Goal: Task Accomplishment & Management: Complete application form

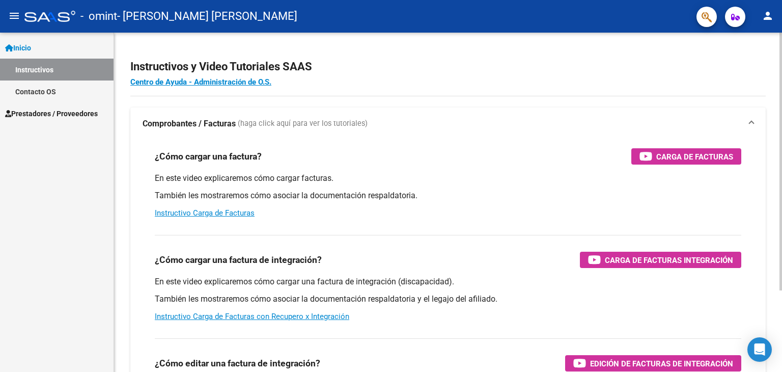
click at [511, 190] on p "También les mostraremos cómo asociar la documentación respaldatoria." at bounding box center [448, 195] width 586 height 11
click at [767, 14] on mat-icon "person" at bounding box center [767, 16] width 12 height 12
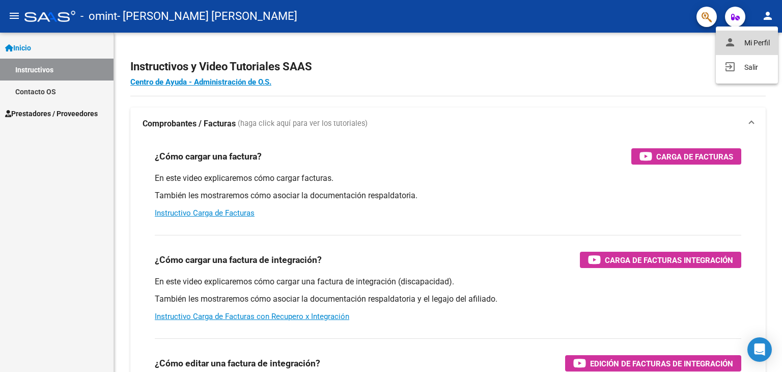
click at [754, 39] on button "person Mi Perfil" at bounding box center [747, 43] width 62 height 24
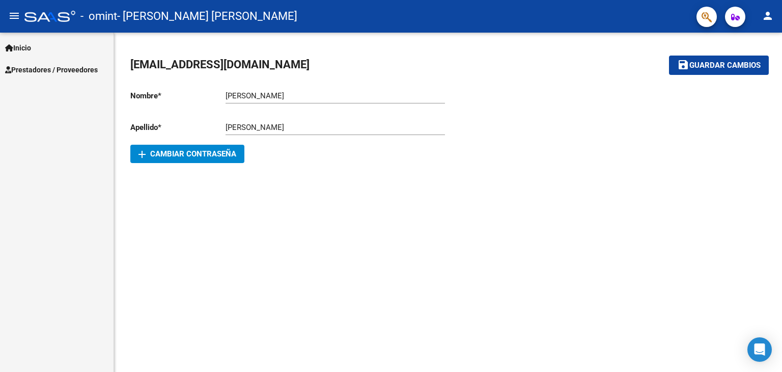
click at [765, 13] on mat-icon "person" at bounding box center [767, 16] width 12 height 12
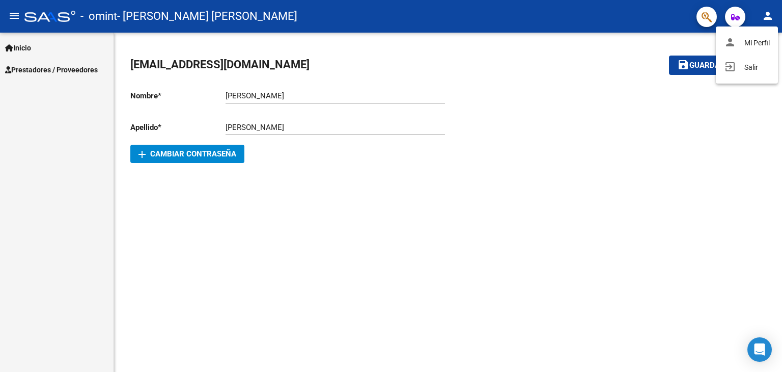
click at [747, 65] on button "exit_to_app Salir" at bounding box center [747, 67] width 62 height 24
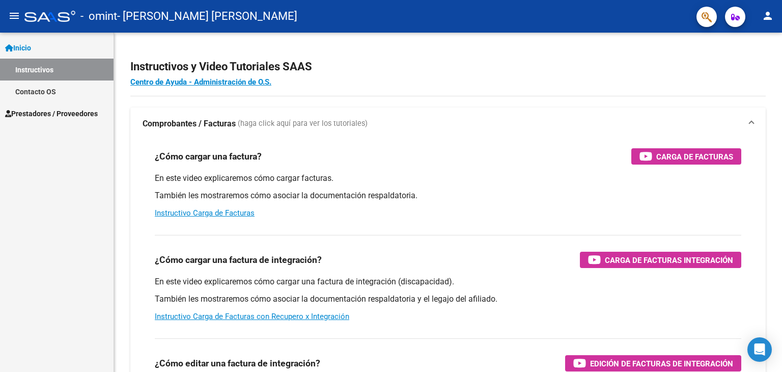
click at [79, 112] on span "Prestadores / Proveedores" at bounding box center [51, 113] width 93 height 11
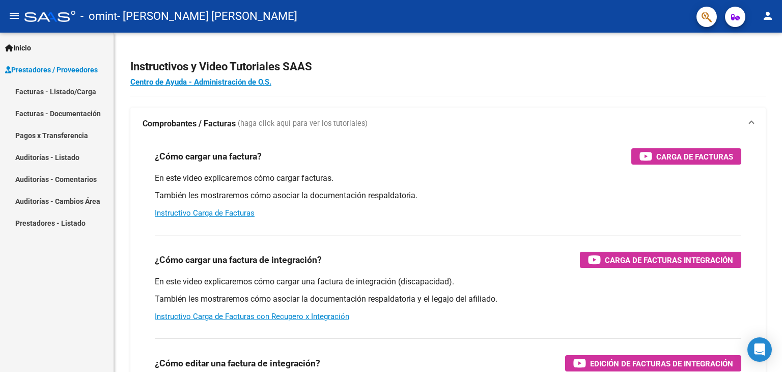
click at [81, 88] on link "Facturas - Listado/Carga" at bounding box center [56, 91] width 113 height 22
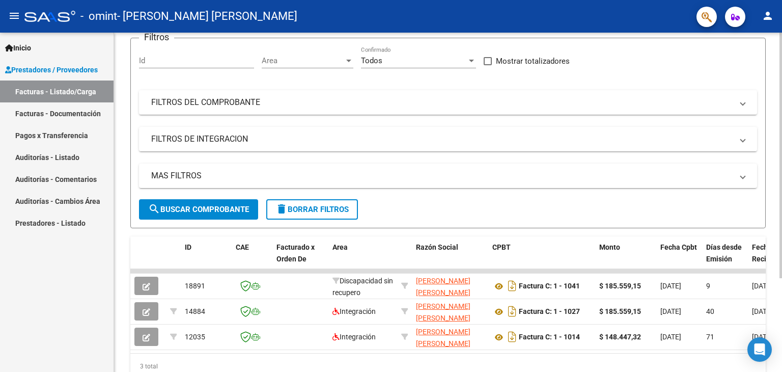
scroll to position [102, 0]
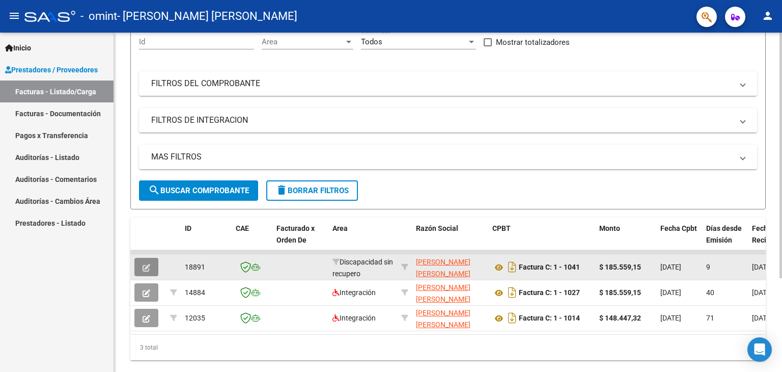
click at [147, 264] on icon "button" at bounding box center [146, 268] width 8 height 8
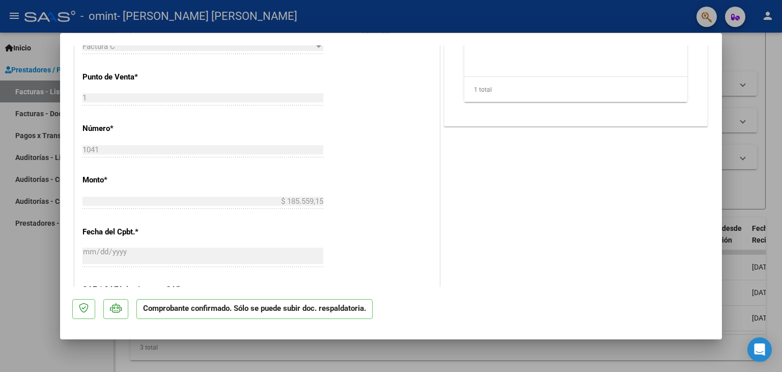
scroll to position [305, 0]
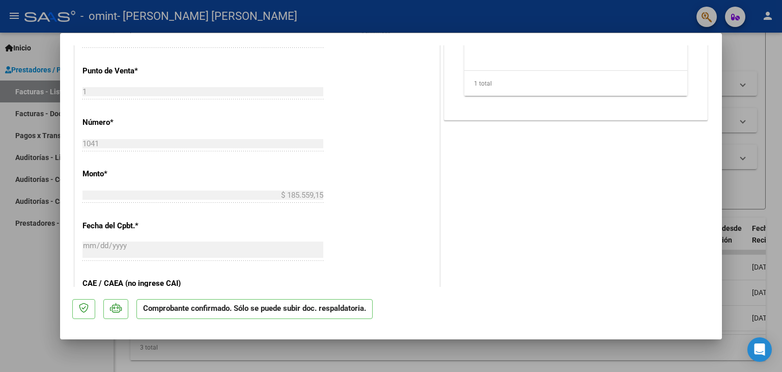
click at [69, 134] on mat-dialog-content "COMPROBANTE VER COMPROBANTE ESTADO: Confirmada la OS. En transito al área de au…" at bounding box center [391, 166] width 662 height 242
click at [130, 133] on div "CUIT * 23-26726830-4 Ingresar CUIT ANALISIS PRESTADOR [PERSON_NAME] [PERSON_NAM…" at bounding box center [257, 181] width 364 height 664
click at [147, 234] on div "CUIT * 23-26726830-4 Ingresar CUIT ANALISIS PRESTADOR [PERSON_NAME] [PERSON_NAM…" at bounding box center [257, 181] width 364 height 664
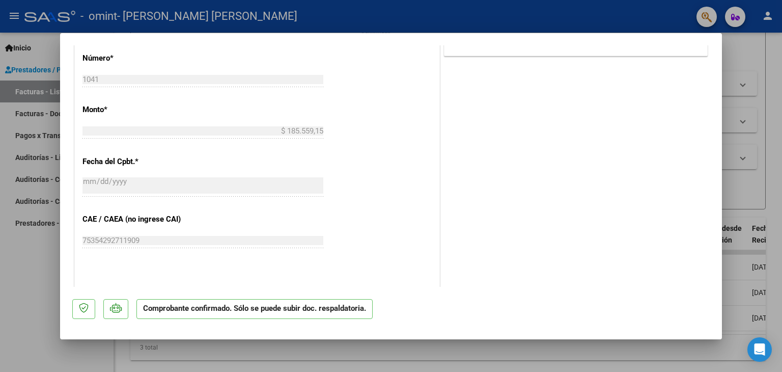
scroll to position [407, 0]
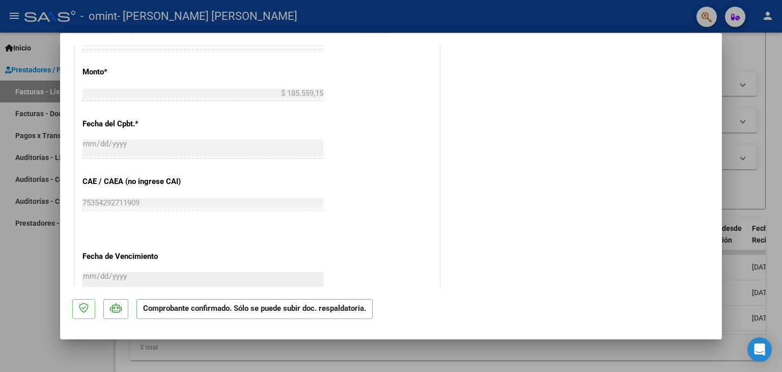
click at [165, 178] on p "CAE / CAEA (no ingrese CAI)" at bounding box center [134, 182] width 105 height 12
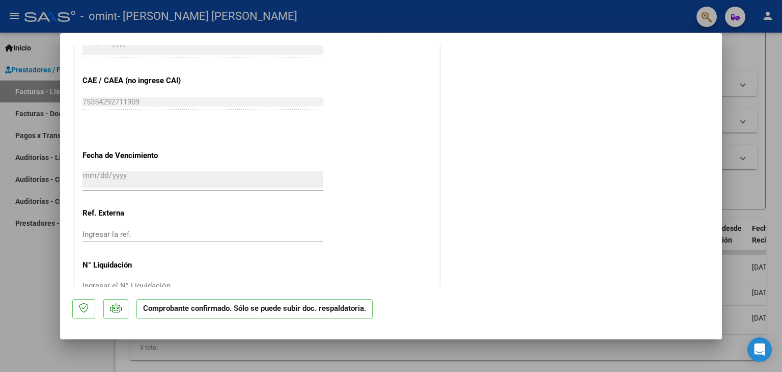
scroll to position [509, 0]
click at [154, 170] on input "[DATE]" at bounding box center [202, 178] width 241 height 16
click at [155, 170] on input "[DATE]" at bounding box center [202, 178] width 241 height 16
click at [127, 174] on input "[DATE]" at bounding box center [202, 178] width 241 height 16
click at [148, 234] on input "Ingresar la ref." at bounding box center [202, 232] width 241 height 9
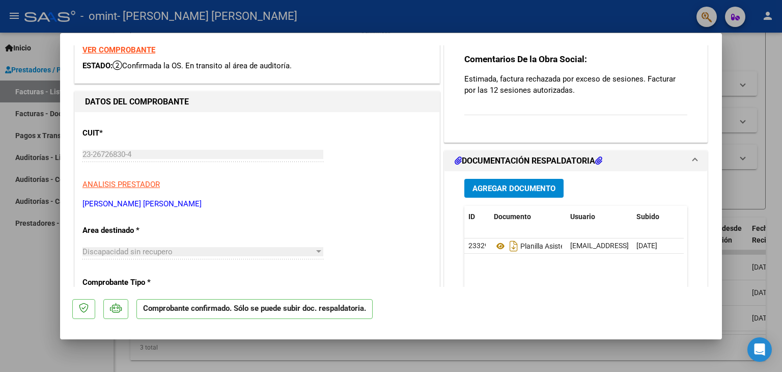
scroll to position [0, 0]
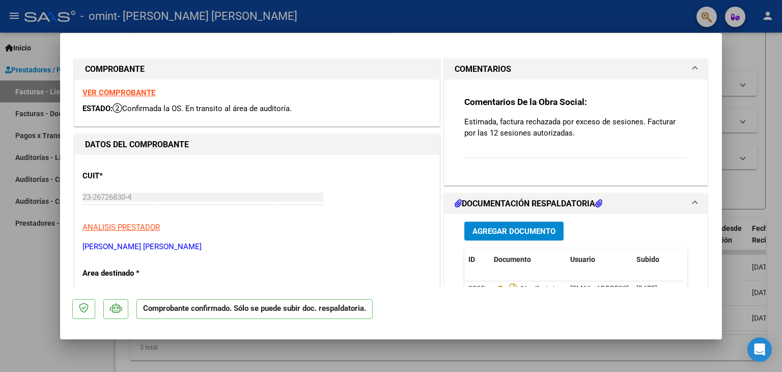
click at [521, 229] on span "Agregar Documento" at bounding box center [513, 230] width 83 height 9
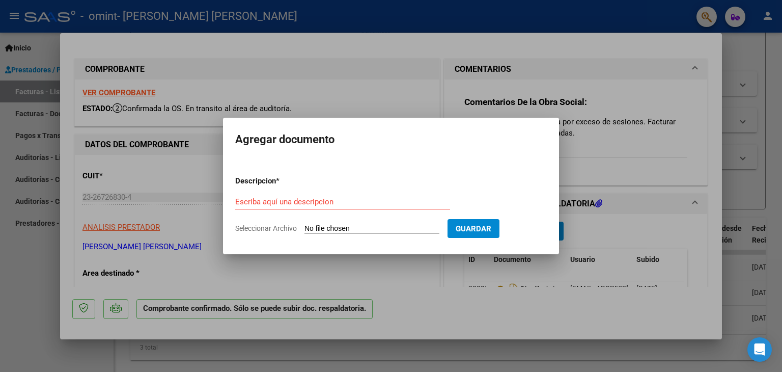
click at [390, 272] on div at bounding box center [391, 186] width 782 height 372
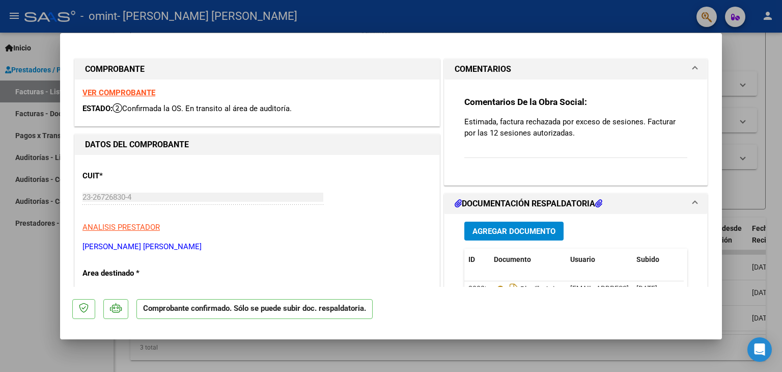
click at [133, 90] on strong "VER COMPROBANTE" at bounding box center [118, 92] width 73 height 9
click at [103, 106] on span "ESTADO:" at bounding box center [97, 108] width 30 height 9
click at [119, 105] on icon at bounding box center [117, 108] width 10 height 10
click at [102, 144] on strong "DATOS DEL COMPROBANTE" at bounding box center [137, 144] width 104 height 10
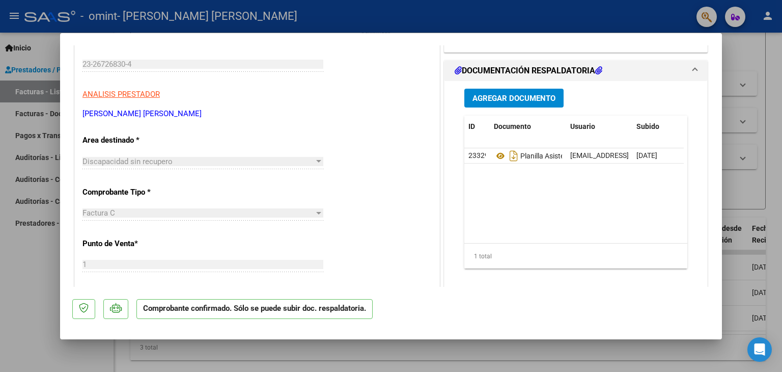
scroll to position [153, 0]
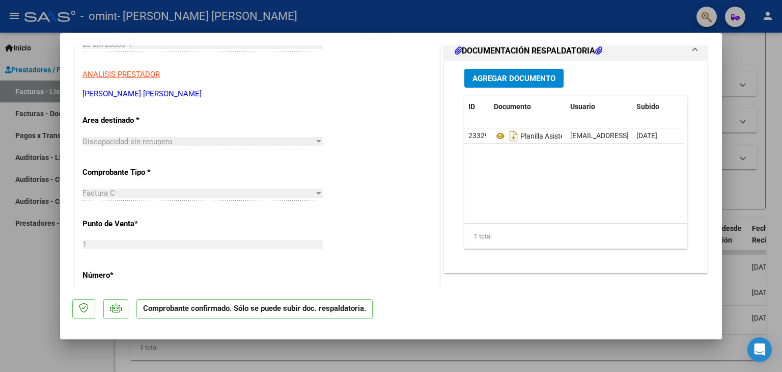
click at [494, 77] on span "Agregar Documento" at bounding box center [513, 78] width 83 height 9
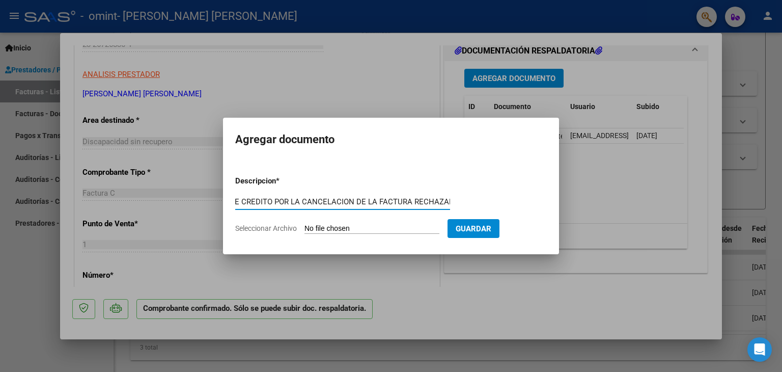
scroll to position [0, 33]
type input "NOTA DE CREDITO POR LA CANCELACION DE LA FACTURA RECHAZADA"
click at [253, 226] on span "Seleccionar Archivo" at bounding box center [266, 228] width 62 height 8
click at [304, 226] on input "Seleccionar Archivo" at bounding box center [371, 229] width 135 height 10
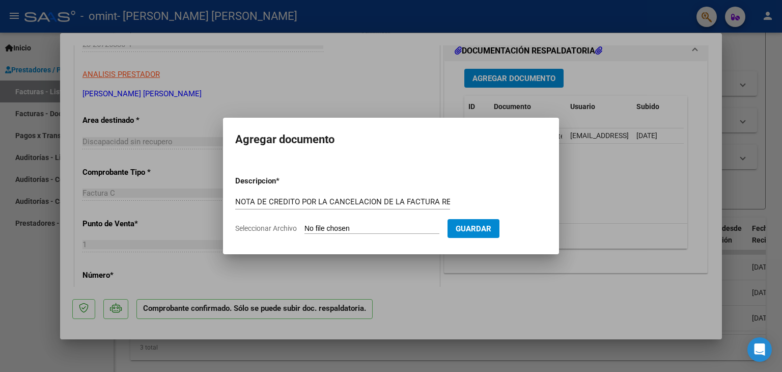
type input "C:\fakepath\23267268304_013_00001_00000049.pdf"
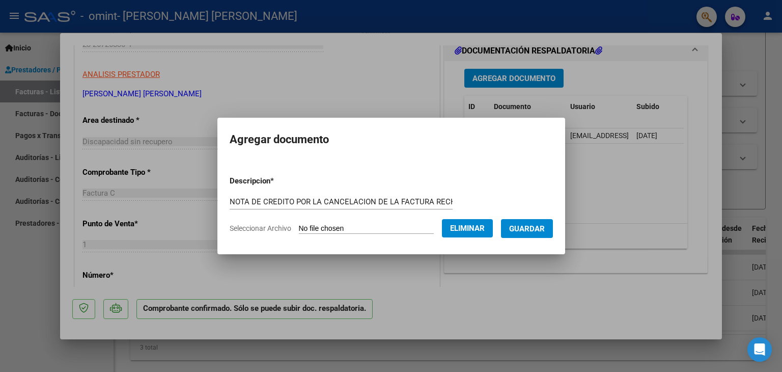
click at [531, 228] on span "Guardar" at bounding box center [527, 228] width 36 height 9
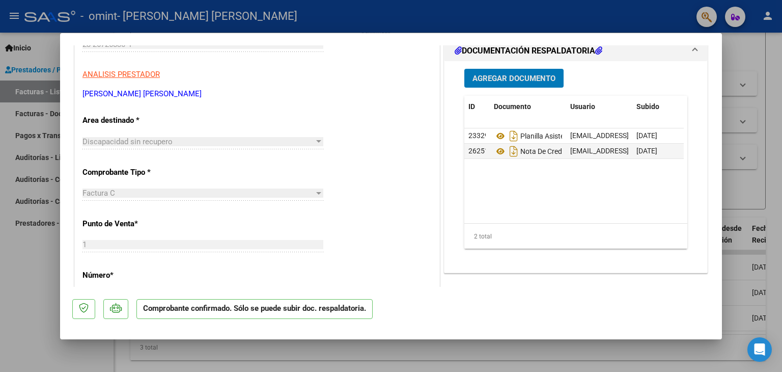
click at [513, 76] on span "Agregar Documento" at bounding box center [513, 78] width 83 height 9
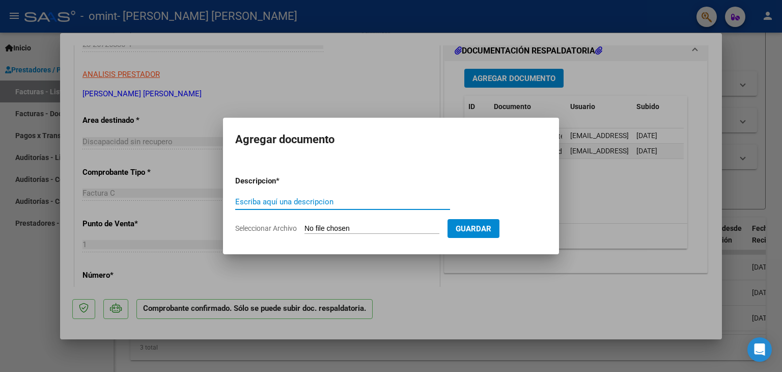
click at [256, 226] on span "Seleccionar Archivo" at bounding box center [266, 228] width 62 height 8
click at [304, 226] on input "Seleccionar Archivo" at bounding box center [371, 229] width 135 height 10
click at [309, 201] on input "Escriba aquí una descripcion" at bounding box center [342, 201] width 215 height 9
type input "FACTURA 1050 -AGOSTO 25"
click at [279, 226] on span "Seleccionar Archivo" at bounding box center [266, 228] width 62 height 8
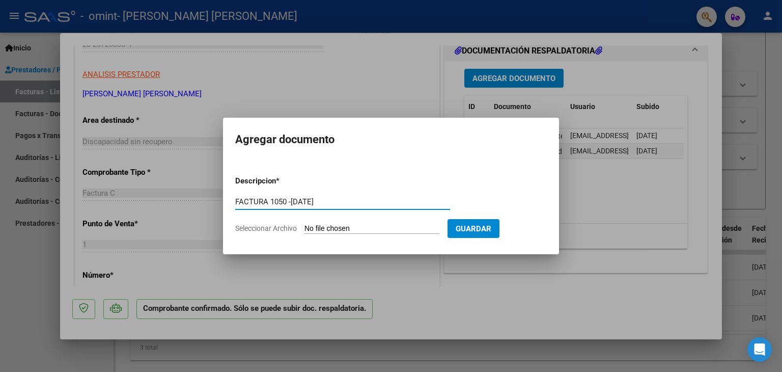
click at [304, 226] on input "Seleccionar Archivo" at bounding box center [371, 229] width 135 height 10
type input "C:\fakepath\23267268304_011_00001_00001050.pdf"
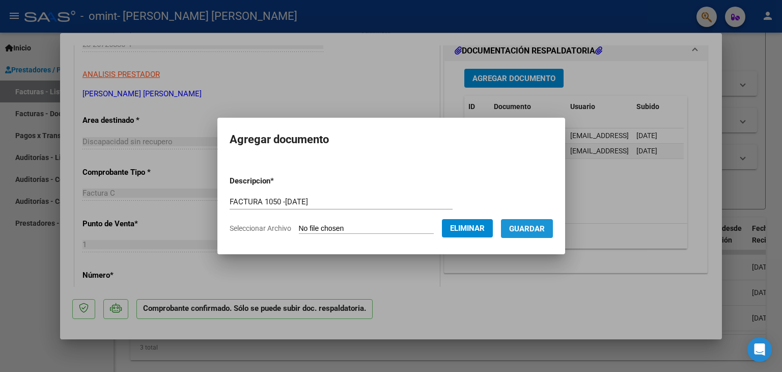
click at [539, 227] on span "Guardar" at bounding box center [527, 228] width 36 height 9
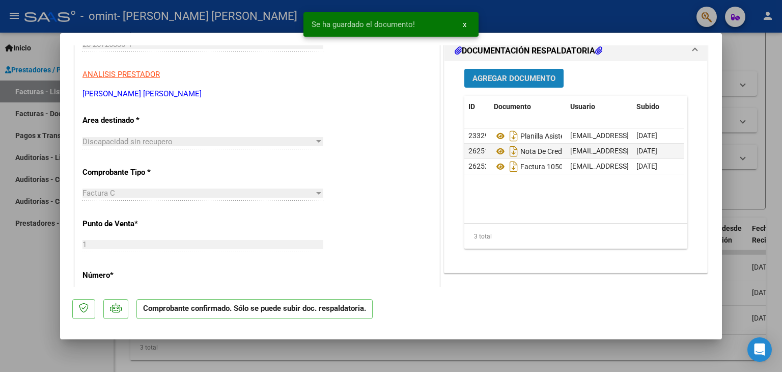
click at [497, 77] on span "Agregar Documento" at bounding box center [513, 78] width 83 height 9
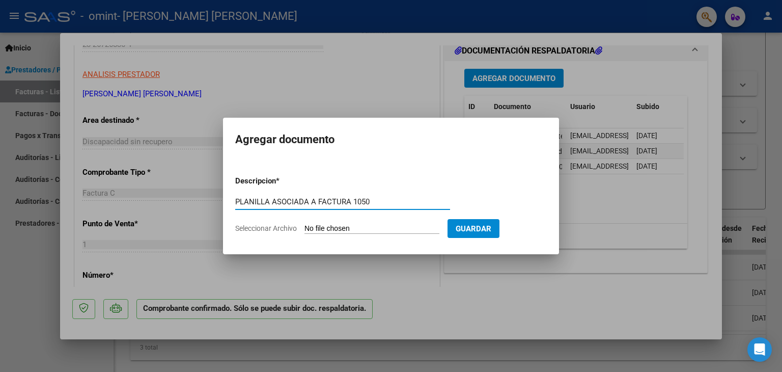
type input "PLANILLA ASOCIADA A FACTURA 1050"
click at [270, 228] on span "Seleccionar Archivo" at bounding box center [266, 228] width 62 height 8
click at [304, 228] on input "Seleccionar Archivo" at bounding box center [371, 229] width 135 height 10
type input "C:\fakepath\Planilla de Asistencia fono-TORRES-agosto 25-23267268304_011_00001_…"
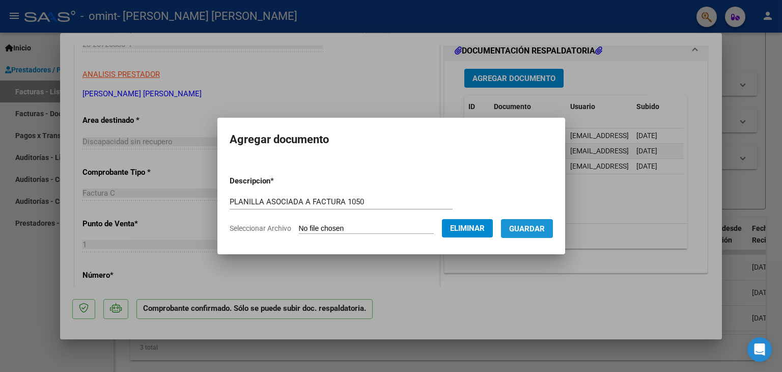
click at [535, 227] on span "Guardar" at bounding box center [527, 228] width 36 height 9
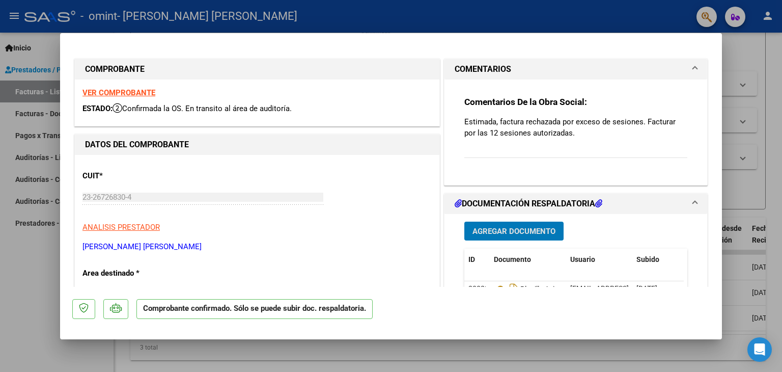
click at [490, 66] on h1 "COMENTARIOS" at bounding box center [482, 69] width 56 height 12
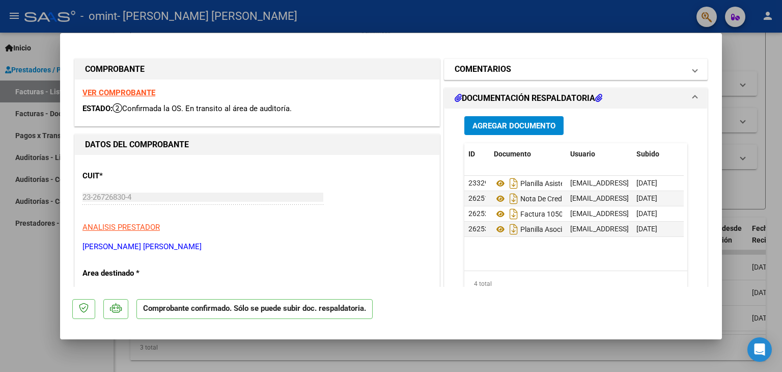
click at [490, 66] on h1 "COMENTARIOS" at bounding box center [482, 69] width 56 height 12
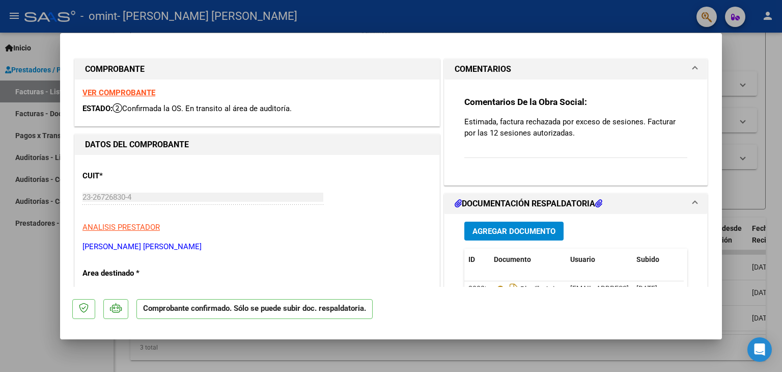
click at [544, 198] on h1 "DOCUMENTACIÓN RESPALDATORIA" at bounding box center [528, 203] width 148 height 12
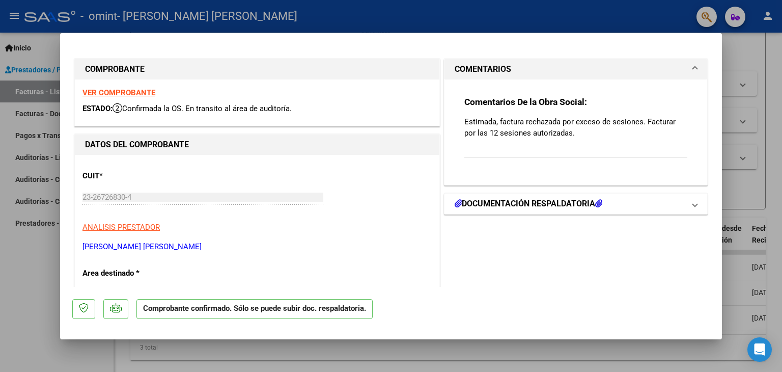
click at [543, 198] on h1 "DOCUMENTACIÓN RESPALDATORIA" at bounding box center [528, 203] width 148 height 12
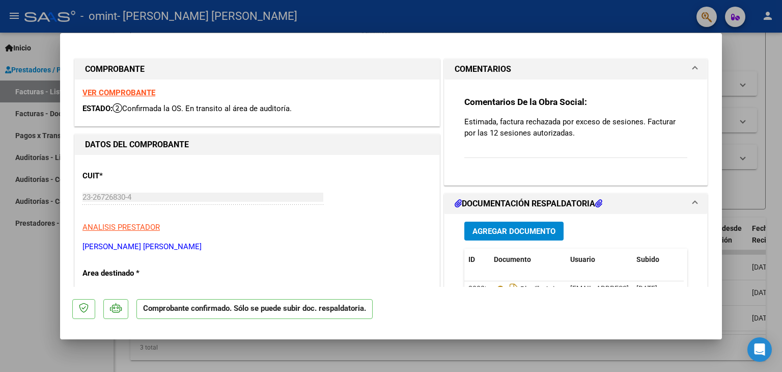
click at [42, 41] on div at bounding box center [391, 186] width 782 height 372
type input "$ 0,00"
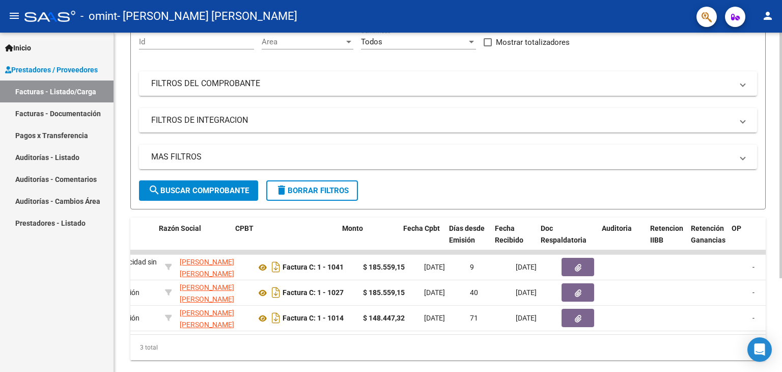
scroll to position [0, 265]
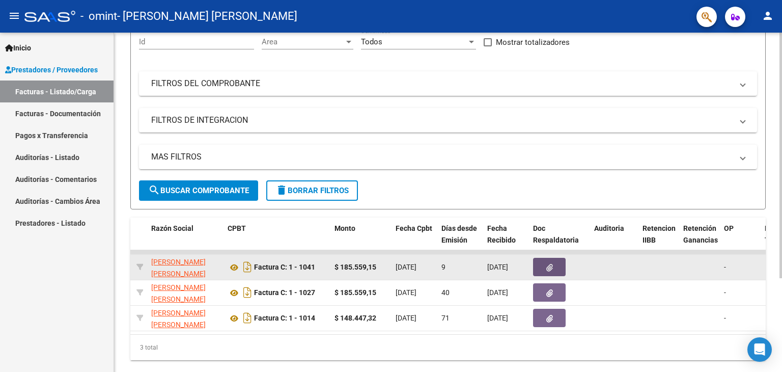
click at [556, 263] on button "button" at bounding box center [549, 267] width 33 height 18
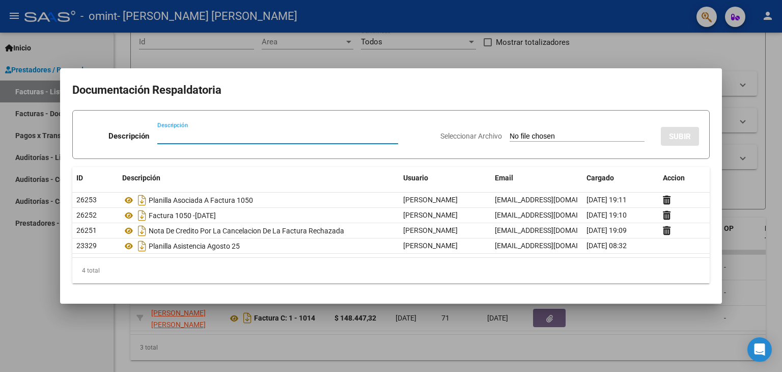
click at [656, 50] on div at bounding box center [391, 186] width 782 height 372
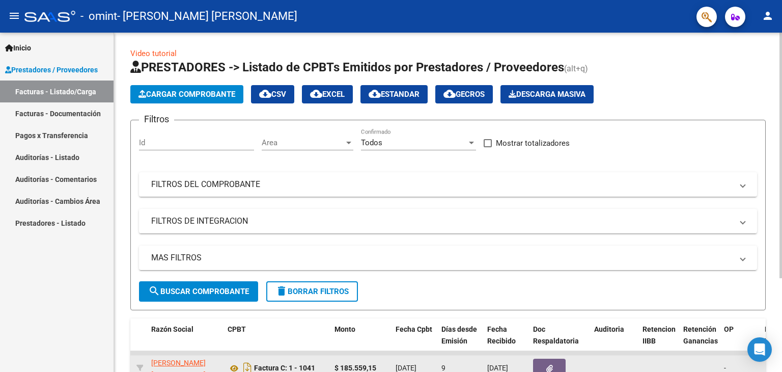
scroll to position [0, 0]
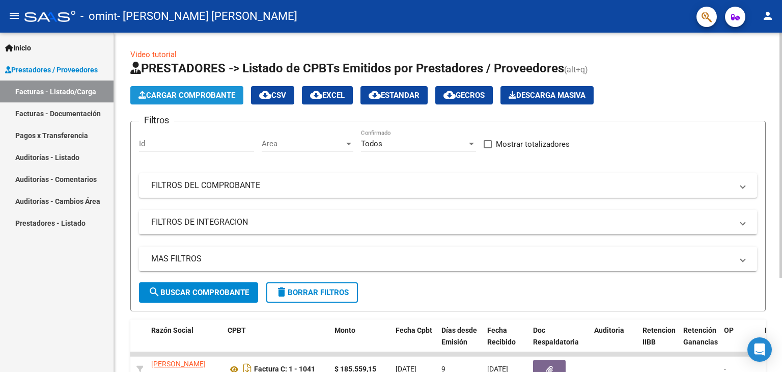
click at [183, 92] on span "Cargar Comprobante" at bounding box center [186, 95] width 97 height 9
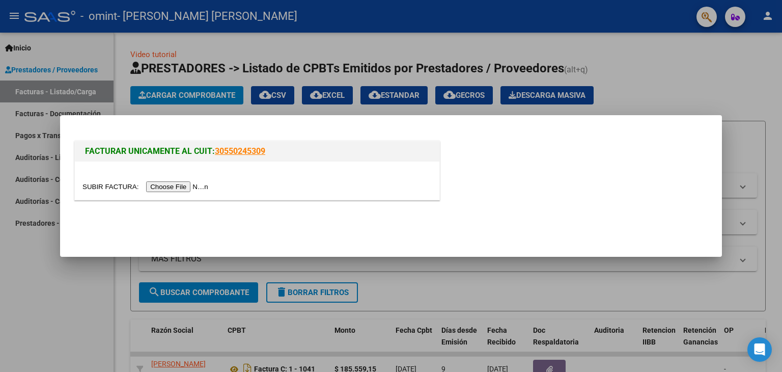
click at [169, 185] on input "file" at bounding box center [146, 186] width 129 height 11
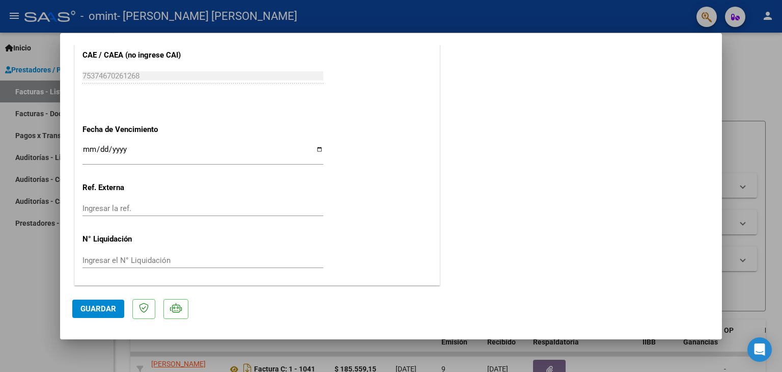
scroll to position [520, 0]
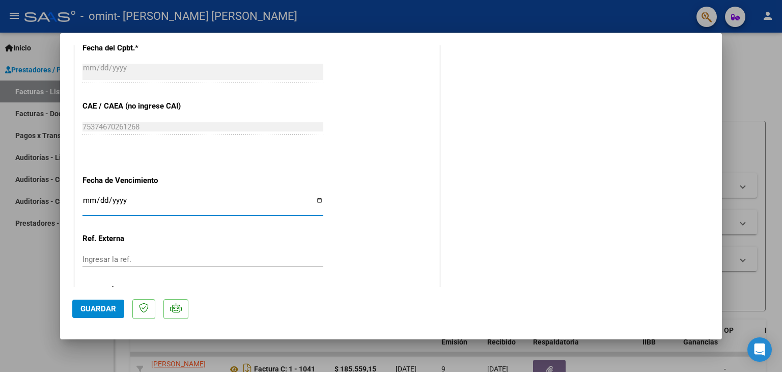
click at [316, 199] on input "Ingresar la fecha" at bounding box center [202, 204] width 241 height 16
click at [88, 196] on input "Ingresar la fecha" at bounding box center [202, 204] width 241 height 16
type input "2025-09-20"
click at [315, 197] on input "2025-09-20" at bounding box center [202, 204] width 241 height 16
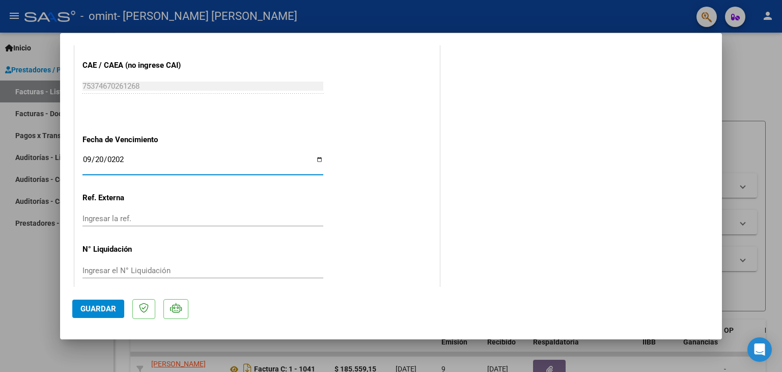
scroll to position [571, 0]
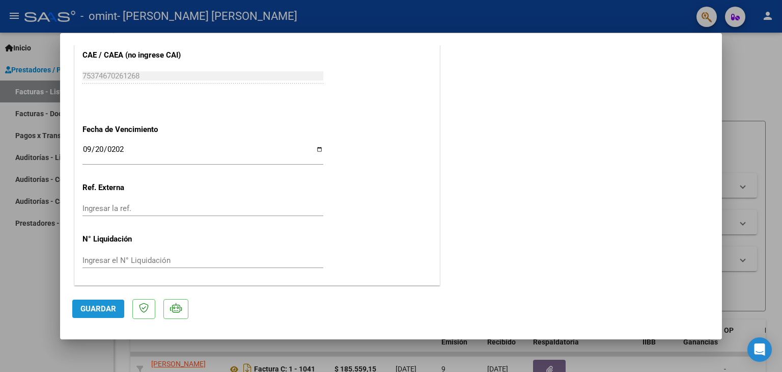
click at [106, 308] on span "Guardar" at bounding box center [98, 308] width 36 height 9
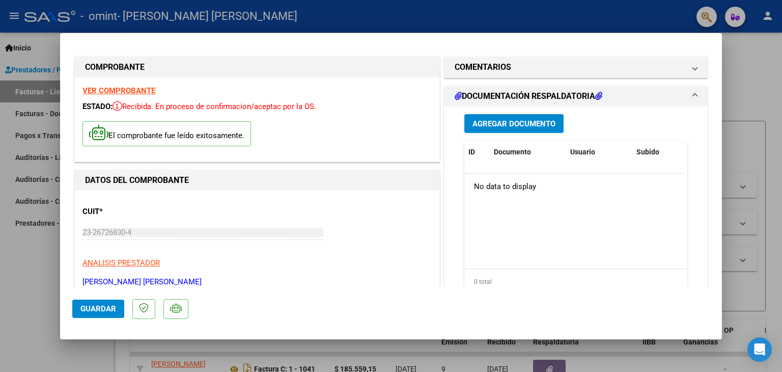
scroll to position [0, 0]
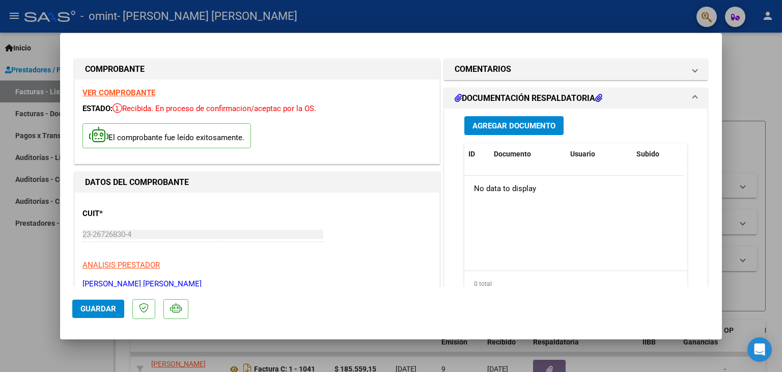
click at [500, 122] on span "Agregar Documento" at bounding box center [513, 125] width 83 height 9
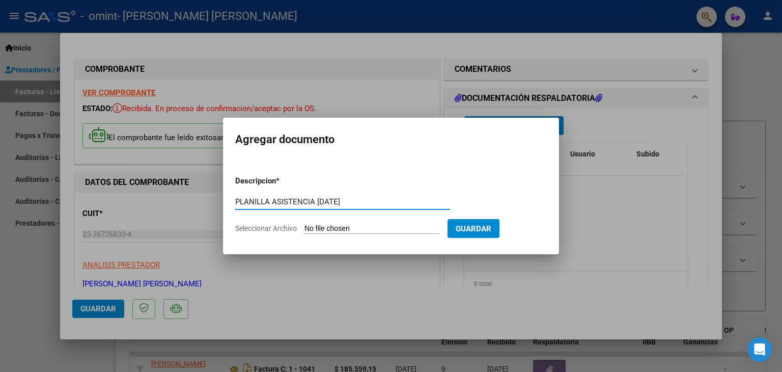
type input "PLANILLA ASISTENCIA AGOSTO 25"
click at [266, 226] on span "Seleccionar Archivo" at bounding box center [266, 228] width 62 height 8
click at [304, 226] on input "Seleccionar Archivo" at bounding box center [371, 229] width 135 height 10
type input "C:\fakepath\Planilla de Asistencia fono-TORRES-agosto 25-23267268304_011_00001_…"
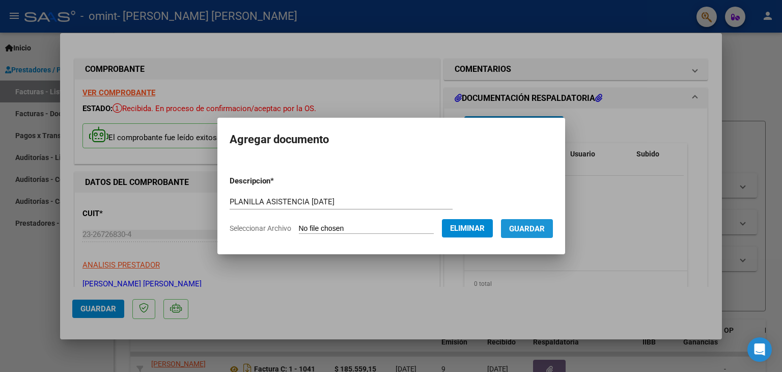
click at [529, 227] on span "Guardar" at bounding box center [527, 228] width 36 height 9
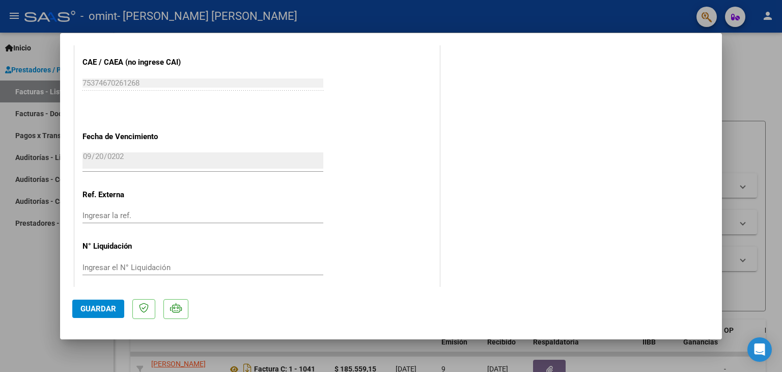
scroll to position [571, 0]
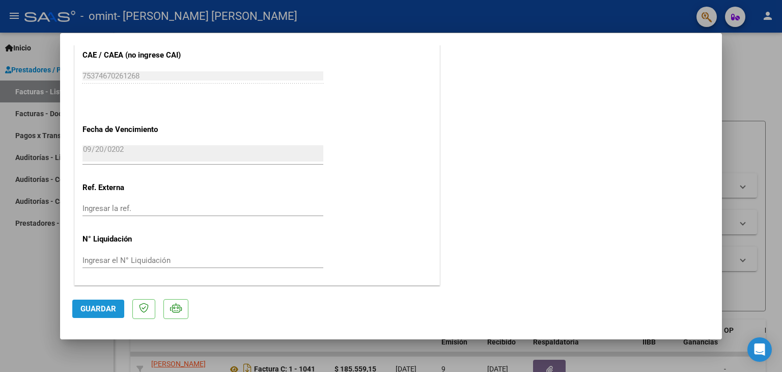
click at [90, 302] on button "Guardar" at bounding box center [98, 308] width 52 height 18
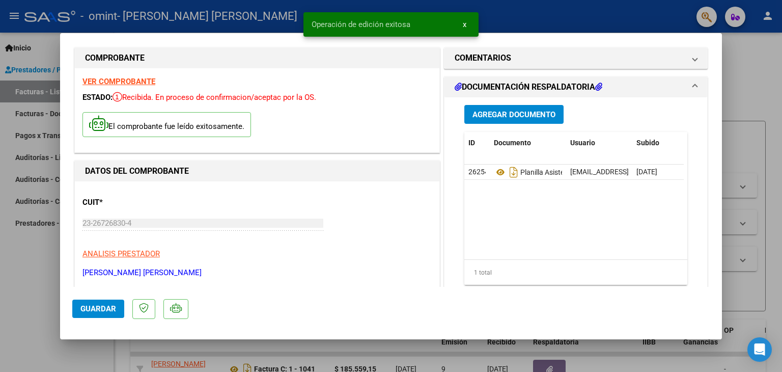
scroll to position [0, 0]
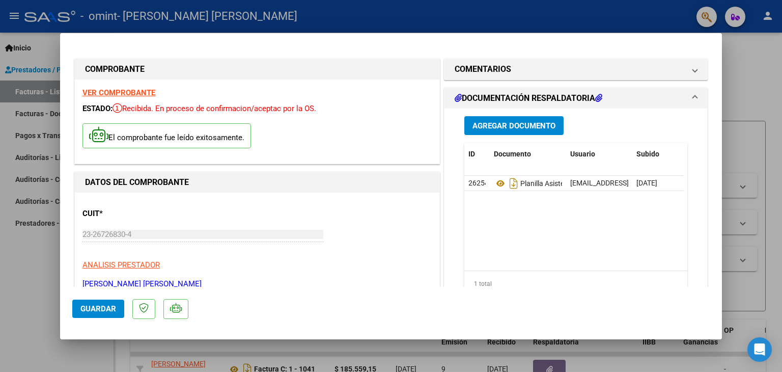
click at [427, 17] on div at bounding box center [391, 186] width 782 height 372
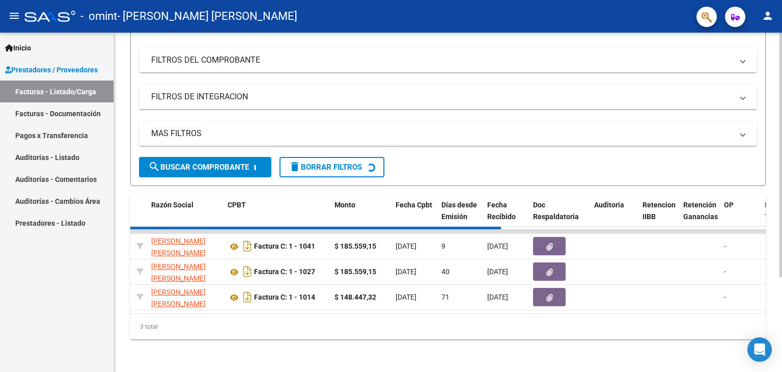
scroll to position [132, 0]
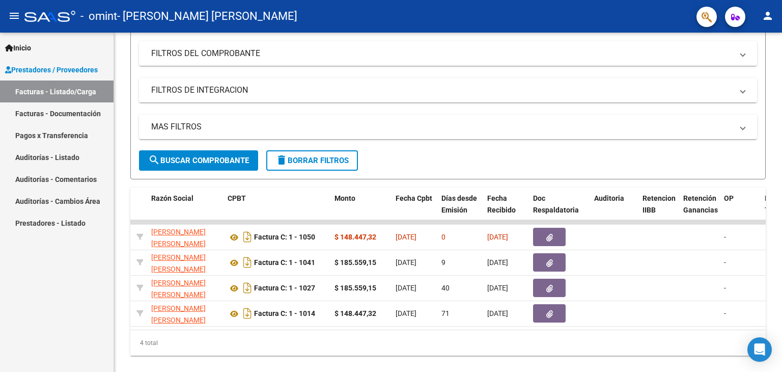
click at [767, 16] on mat-icon "person" at bounding box center [767, 16] width 12 height 12
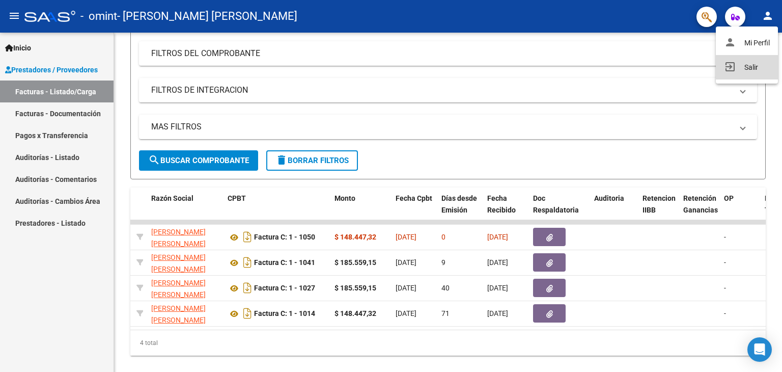
click at [758, 65] on button "exit_to_app Salir" at bounding box center [747, 67] width 62 height 24
